Goal: Check status: Check status

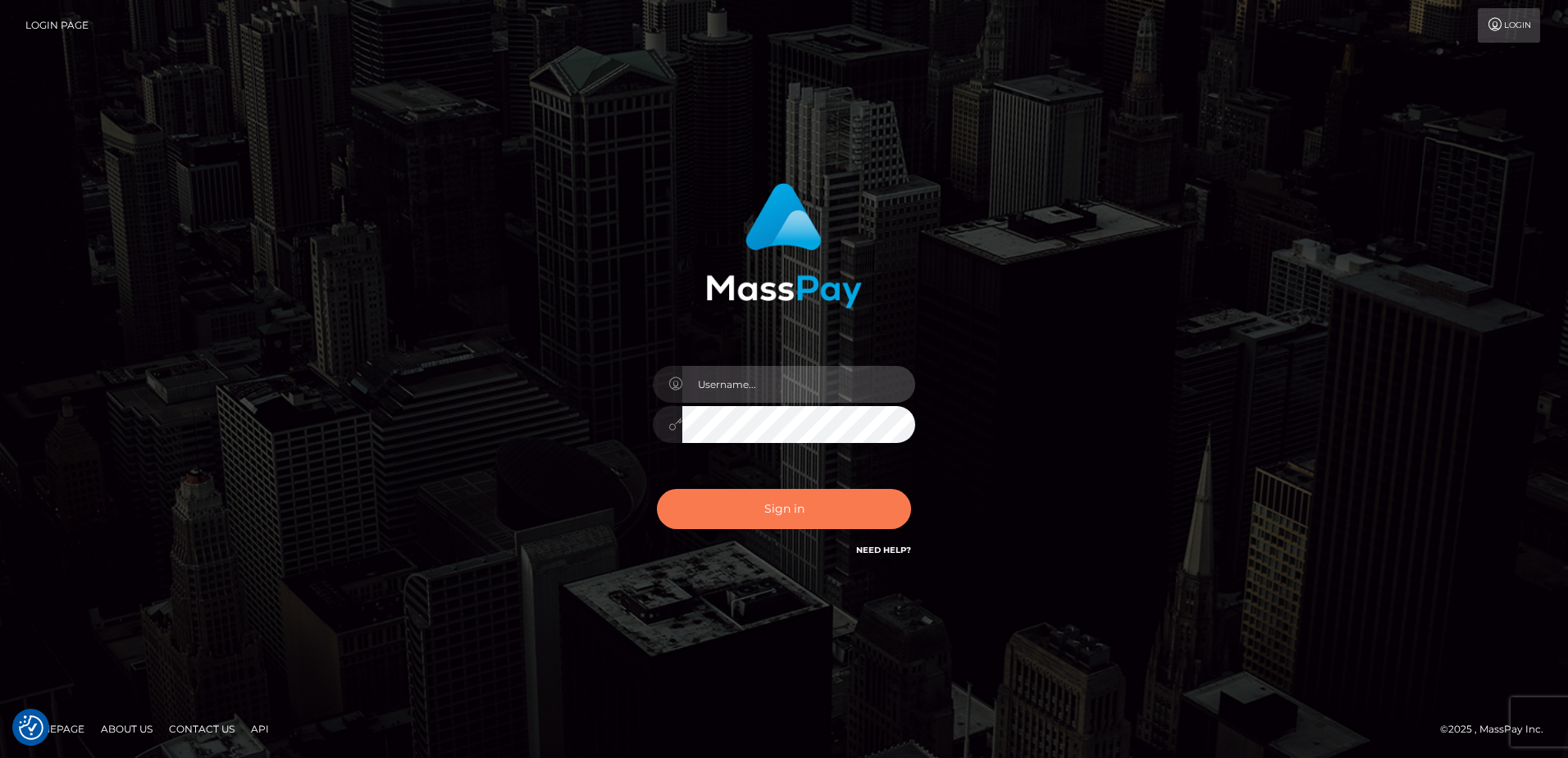
type input "alice.of"
click at [749, 501] on button "Sign in" at bounding box center [784, 509] width 255 height 40
type input "alice.of"
click at [748, 493] on button "Sign in" at bounding box center [784, 509] width 255 height 40
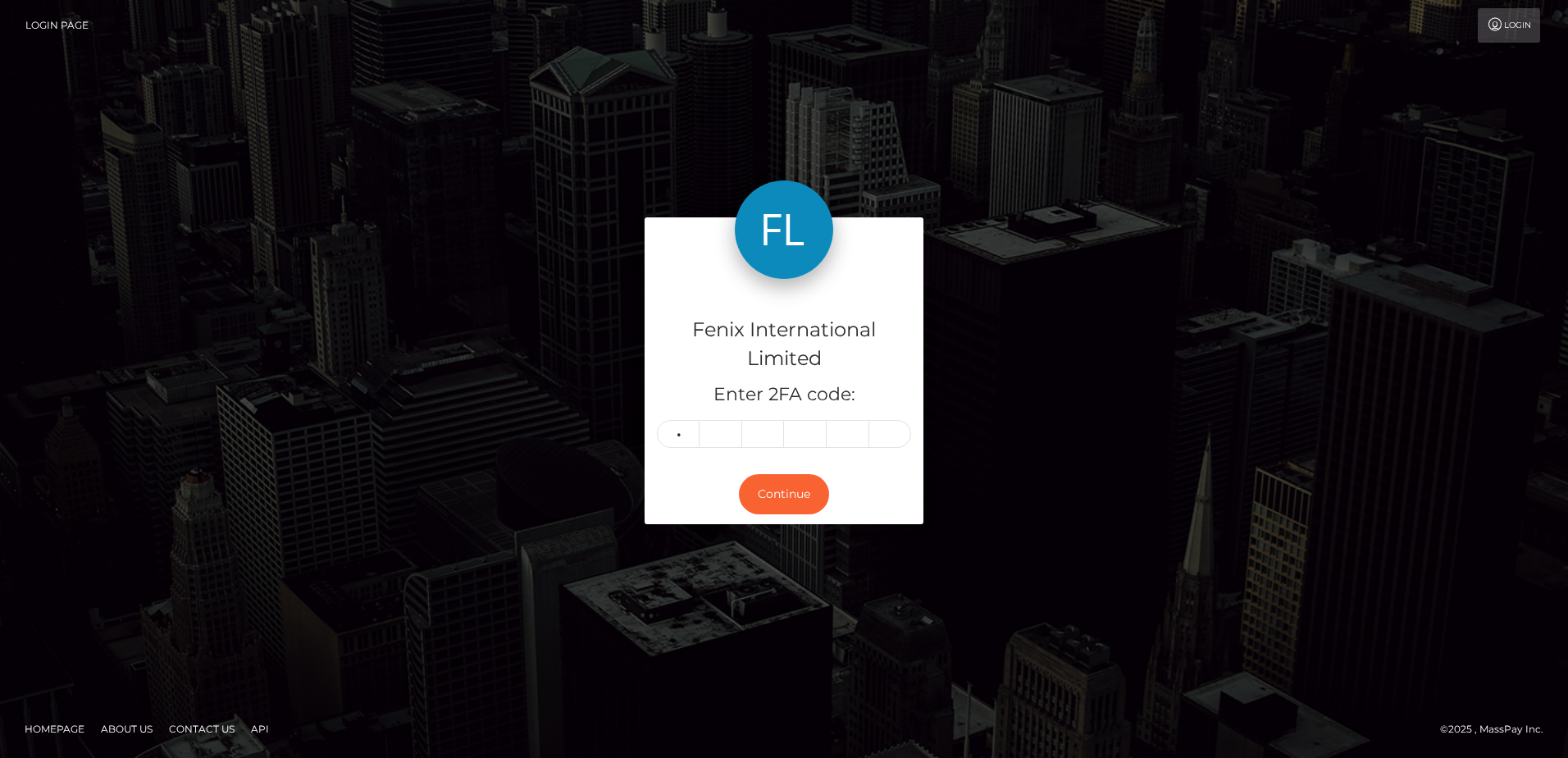
type input "5"
type input "6"
type input "3"
type input "1"
type input "3"
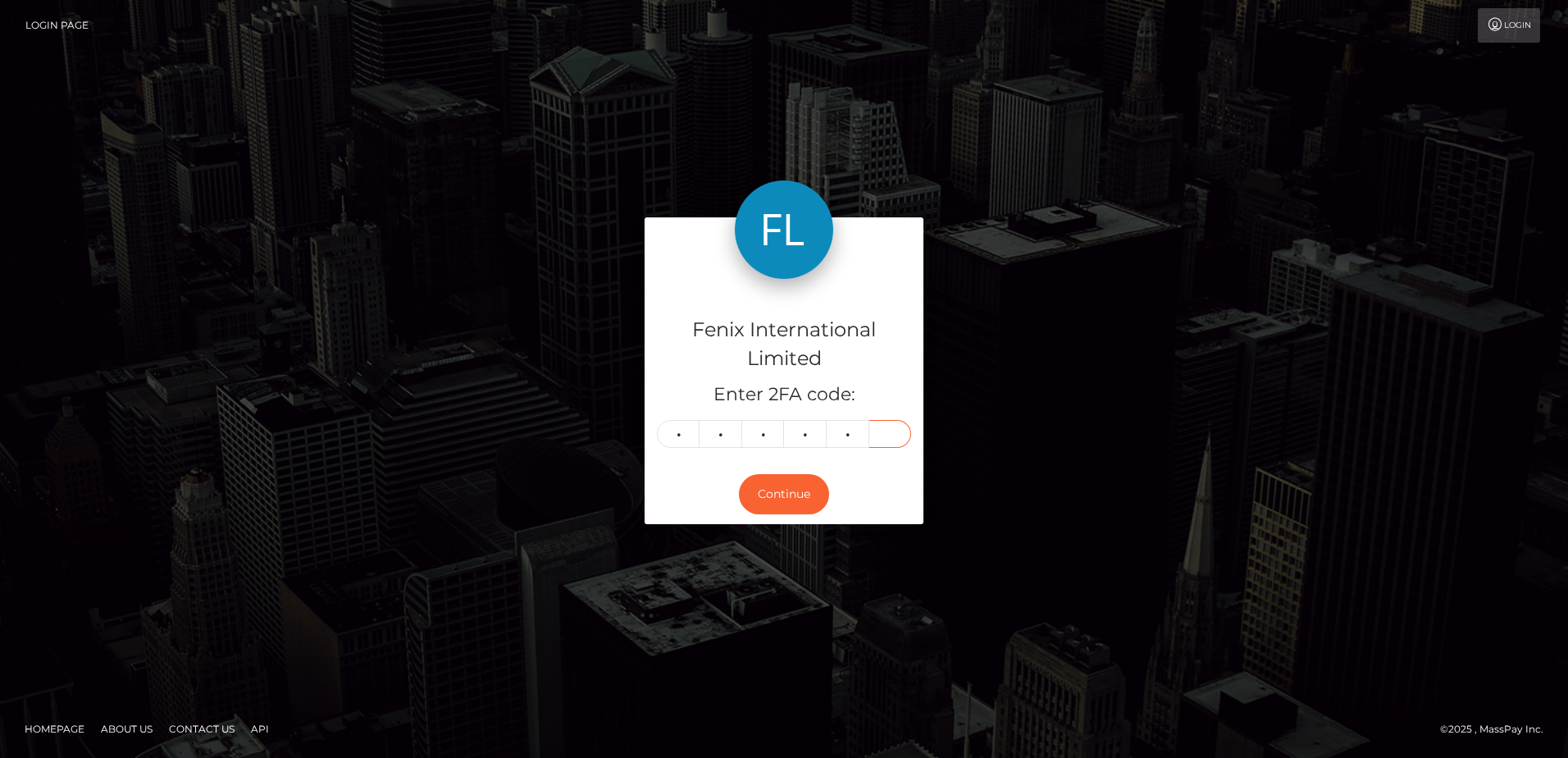
type input "7"
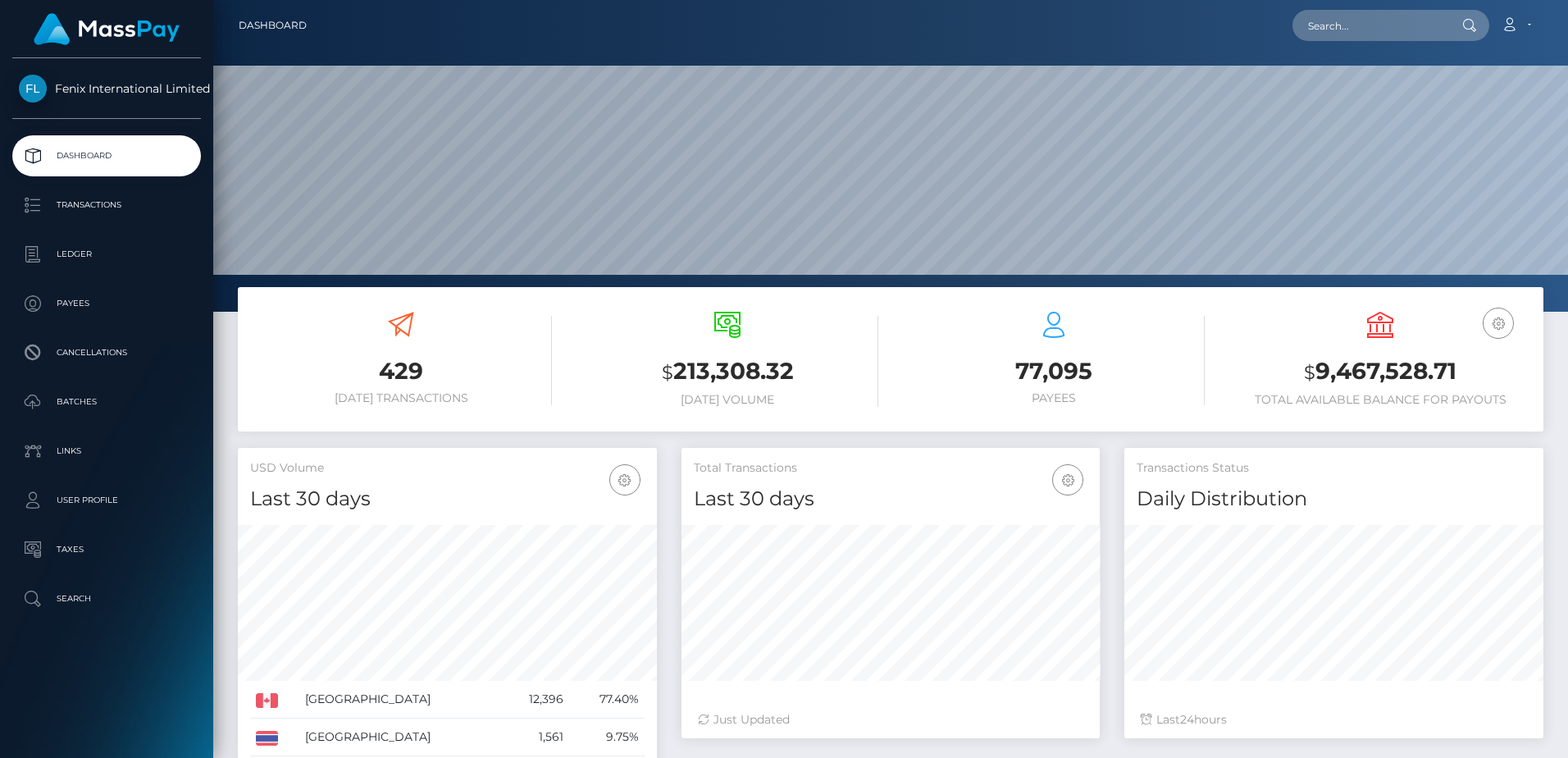
scroll to position [292, 418]
click at [71, 387] on link "Batches" at bounding box center [106, 401] width 189 height 41
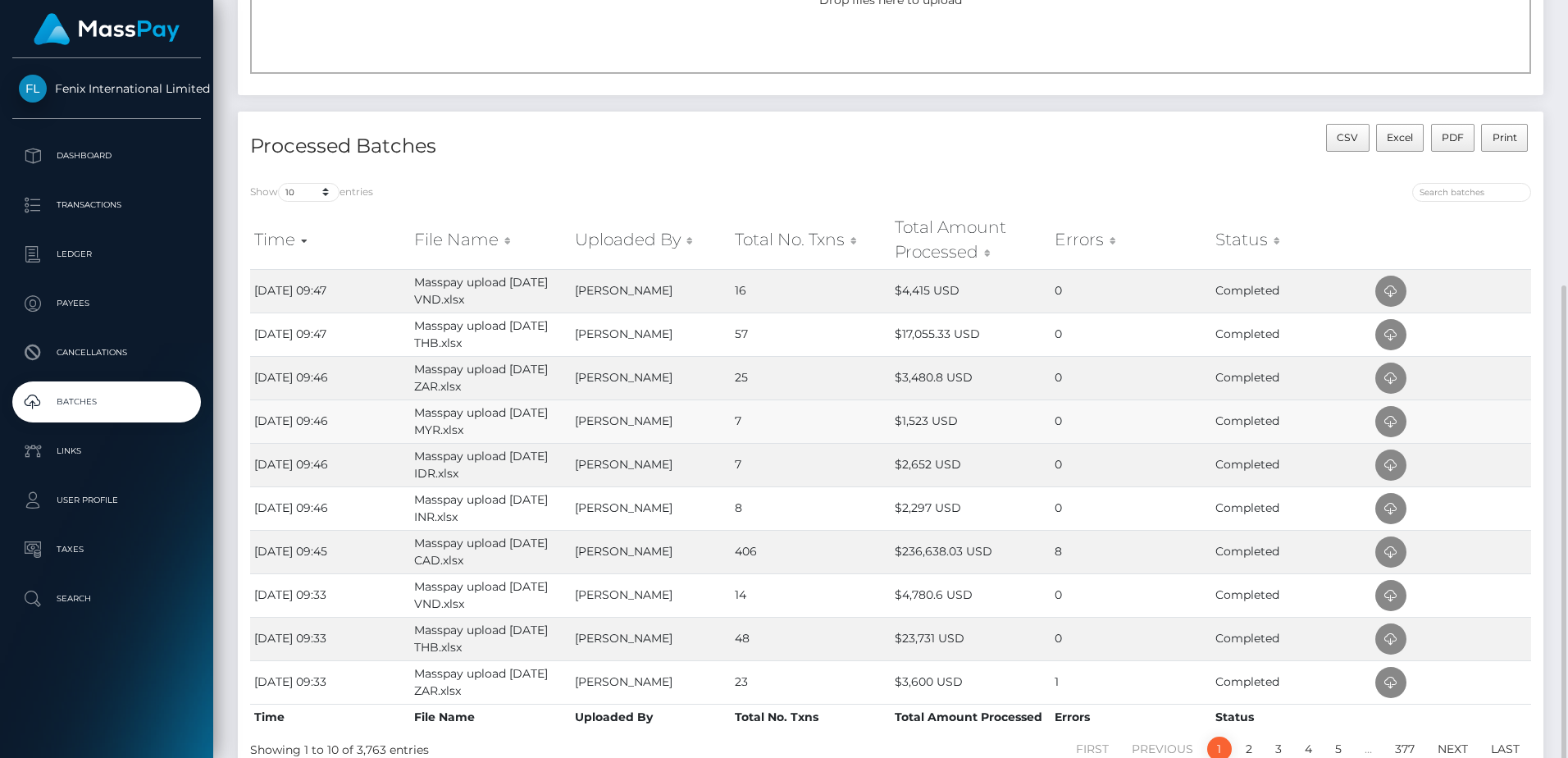
scroll to position [289, 0]
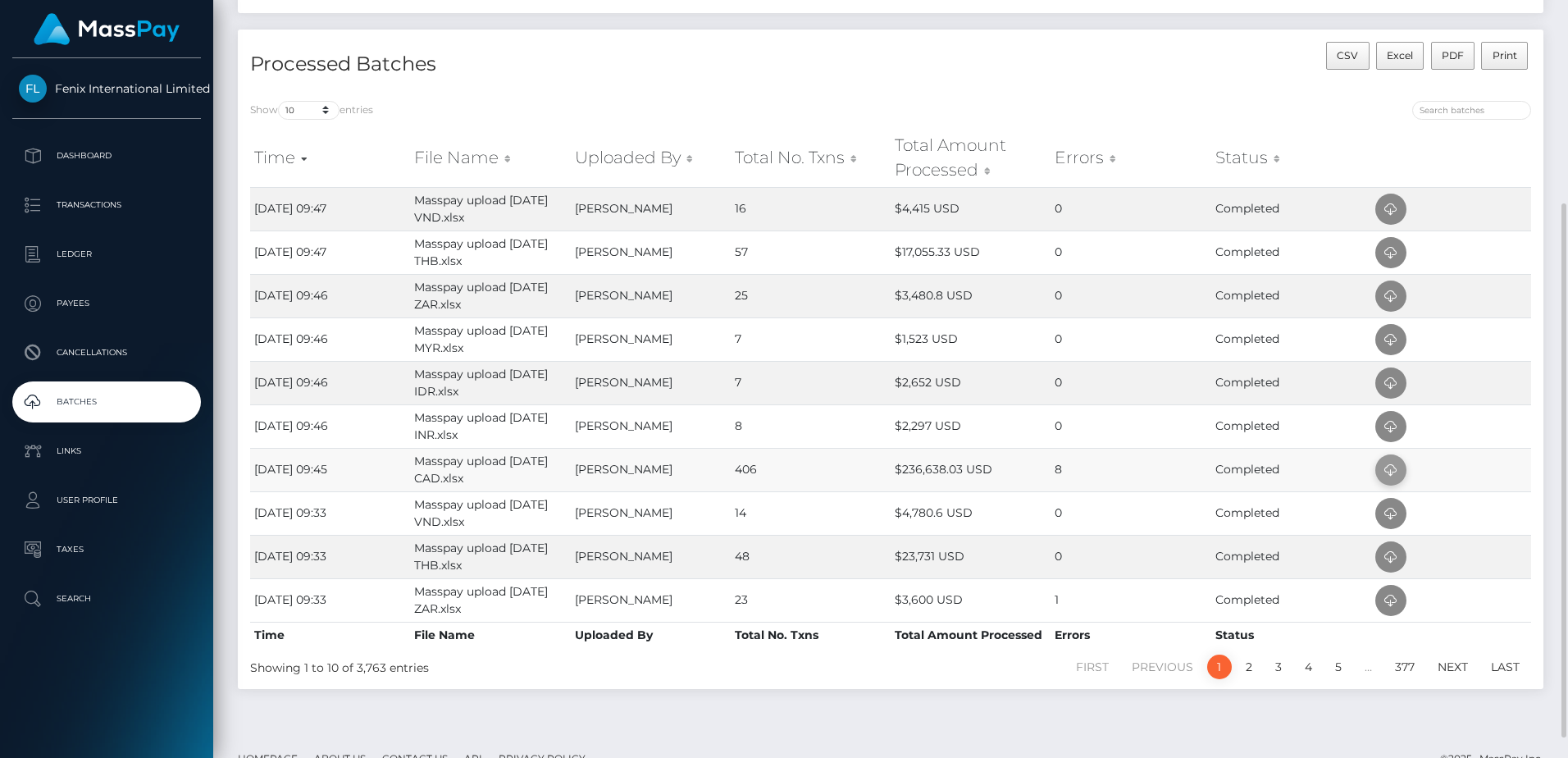
click at [1389, 470] on icon at bounding box center [1391, 470] width 20 height 21
click at [1125, 430] on td "0" at bounding box center [1131, 426] width 160 height 44
click at [1387, 432] on icon at bounding box center [1391, 426] width 20 height 21
click at [1077, 392] on td "0" at bounding box center [1131, 383] width 160 height 44
click at [1389, 390] on icon at bounding box center [1391, 383] width 20 height 21
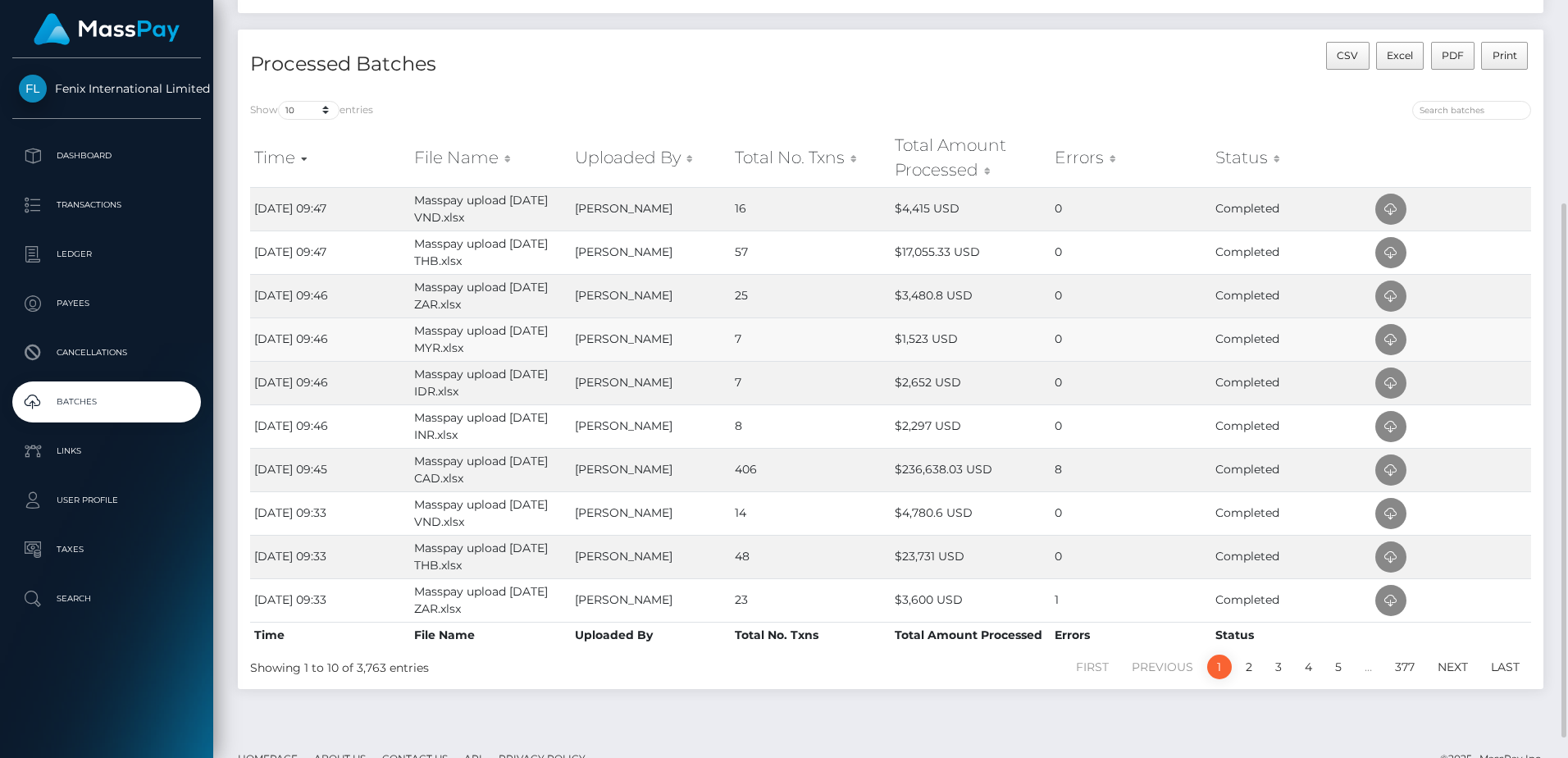
click at [1063, 334] on td "0" at bounding box center [1131, 340] width 160 height 44
click at [1387, 336] on icon at bounding box center [1391, 340] width 20 height 21
click at [1035, 293] on td "$3,480.8 USD" at bounding box center [970, 296] width 160 height 44
click at [1393, 301] on icon at bounding box center [1391, 297] width 20 height 21
click at [1091, 245] on td "0" at bounding box center [1131, 253] width 160 height 44
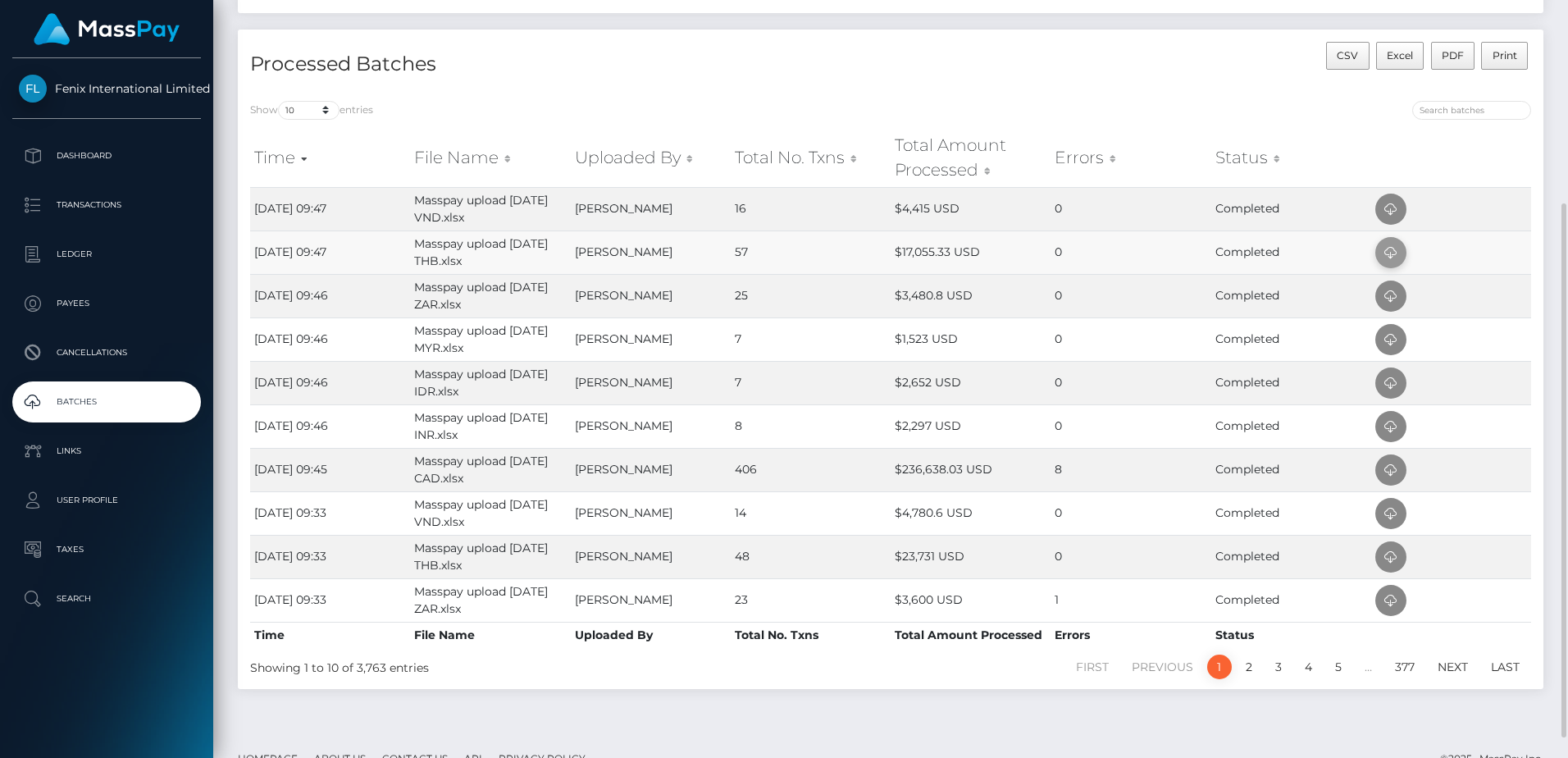
click at [1379, 245] on span at bounding box center [1390, 252] width 31 height 31
click at [1116, 210] on td "0" at bounding box center [1131, 209] width 160 height 44
click at [1382, 212] on icon at bounding box center [1391, 210] width 20 height 21
